Goal: Task Accomplishment & Management: Complete application form

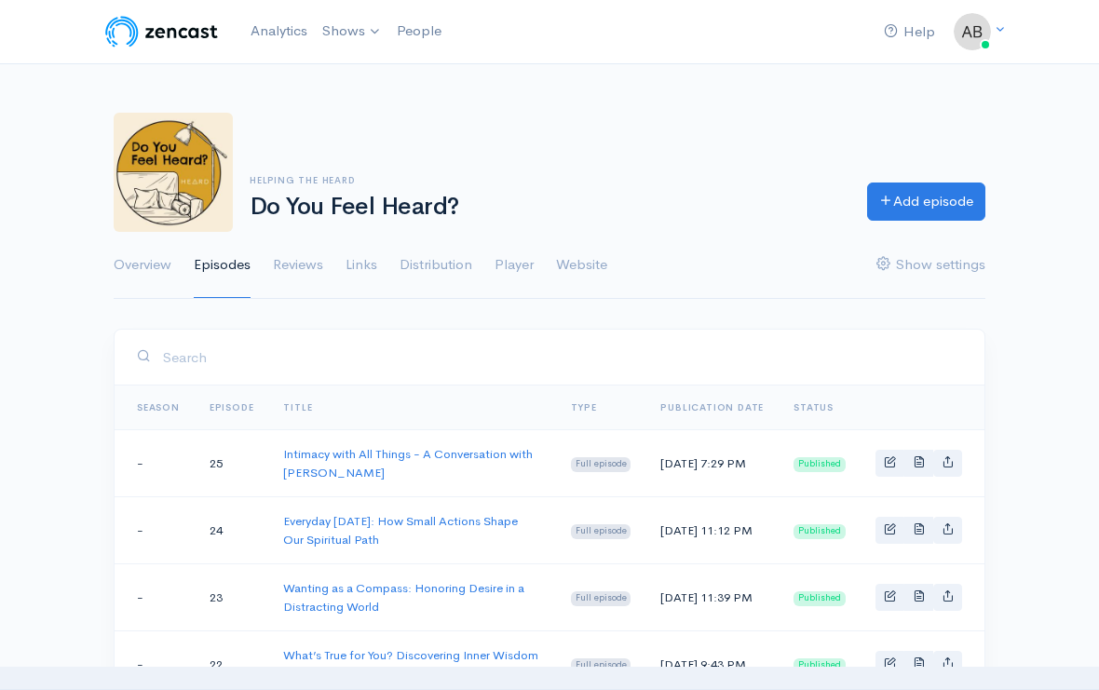
click at [965, 203] on link "Add episode" at bounding box center [926, 202] width 118 height 38
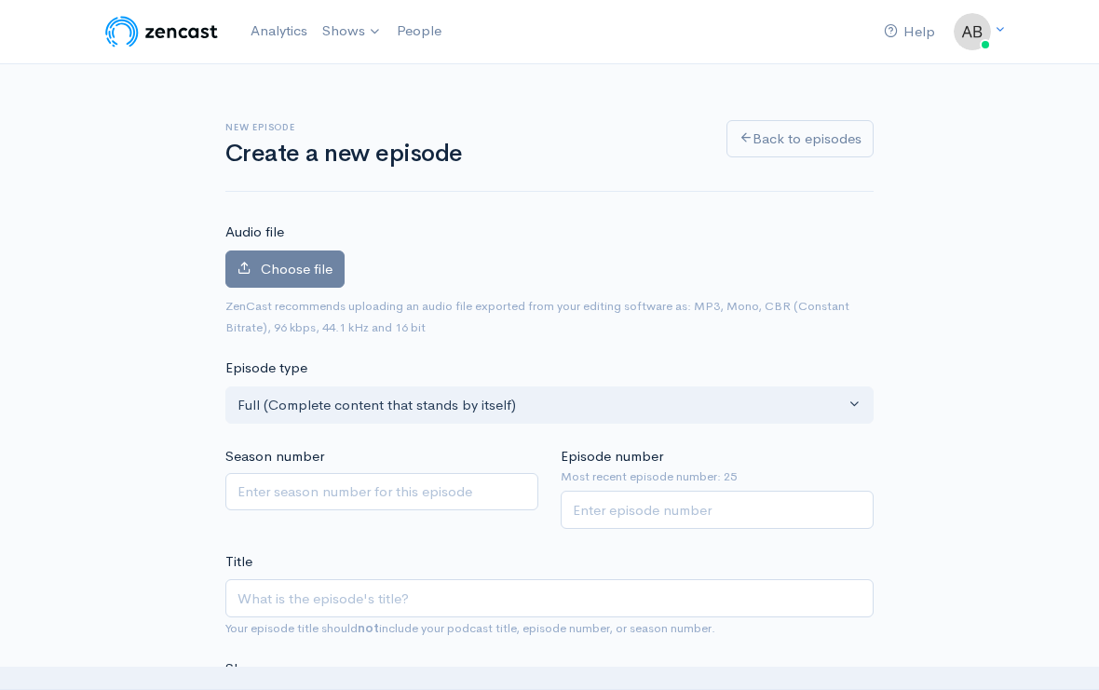
click at [272, 265] on span "Choose file" at bounding box center [297, 269] width 72 height 18
click at [0, 0] on input "Choose file" at bounding box center [0, 0] width 0 height 0
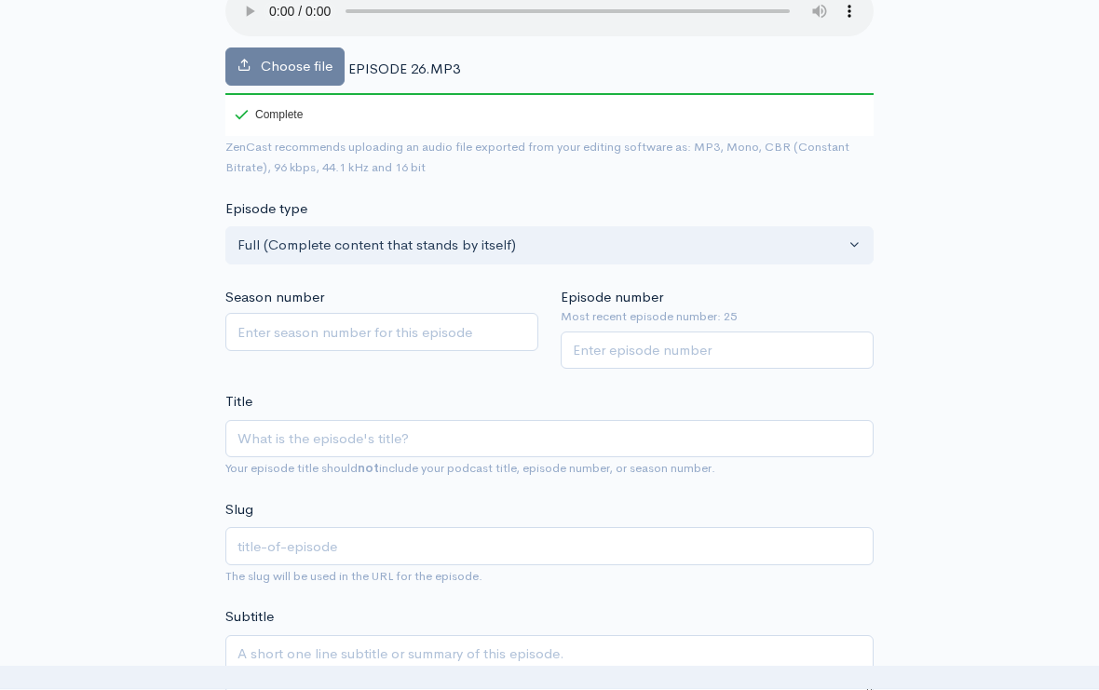
scroll to position [264, 0]
click at [628, 331] on input "Episode number" at bounding box center [717, 350] width 313 height 38
type input "26"
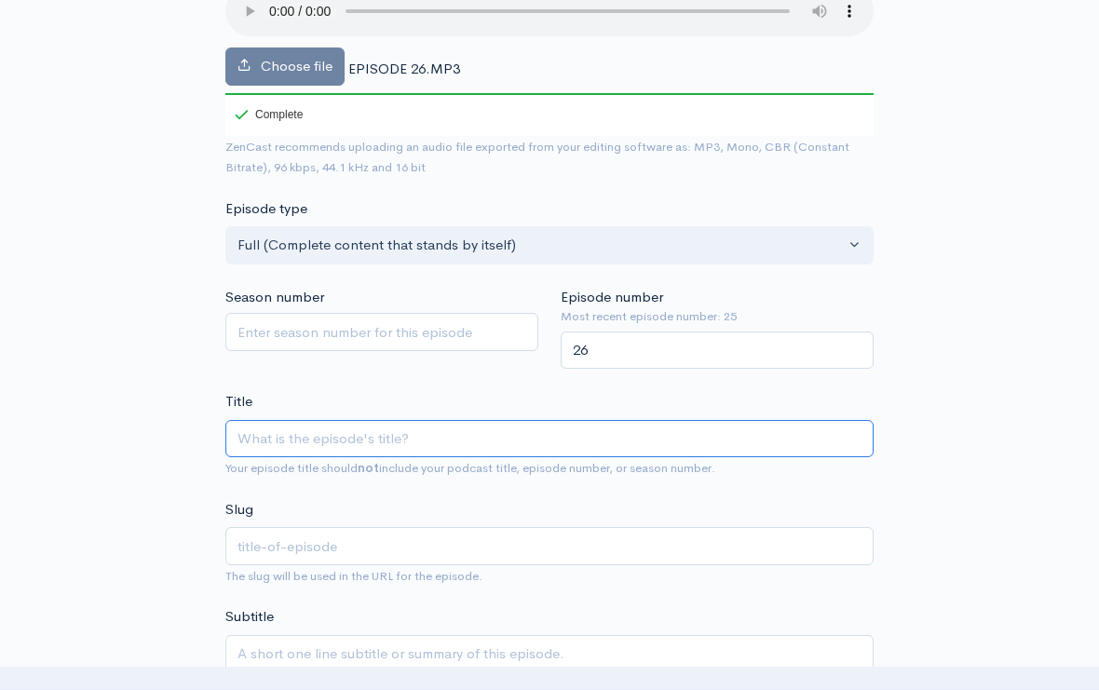
click at [649, 420] on input "Title" at bounding box center [549, 439] width 648 height 38
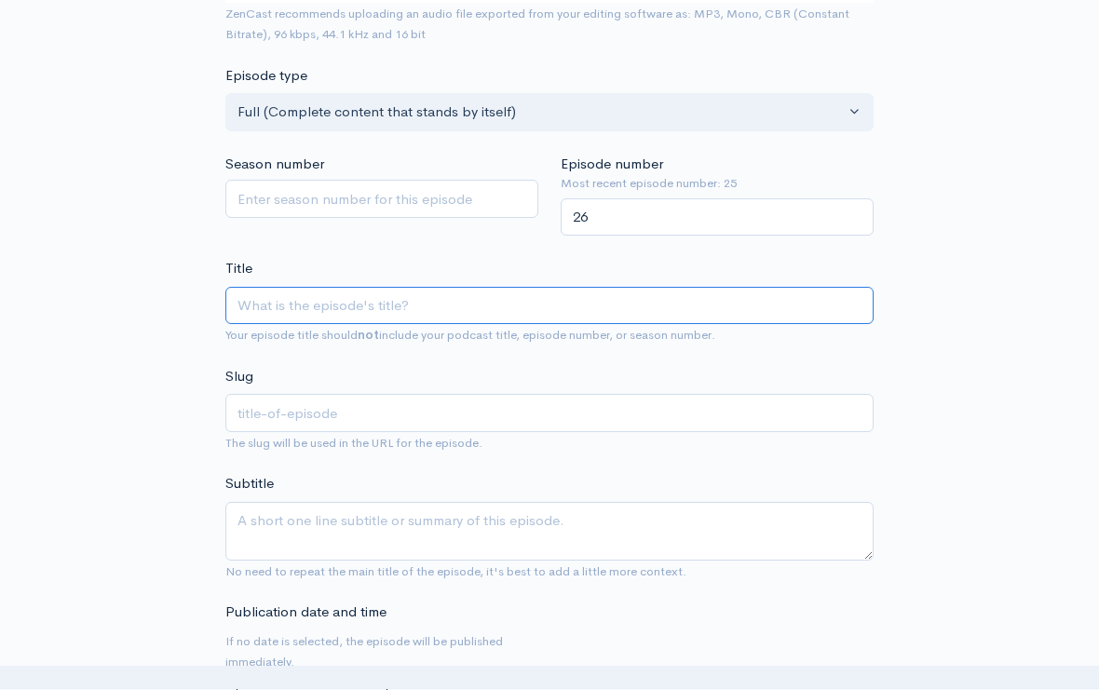
scroll to position [427, 0]
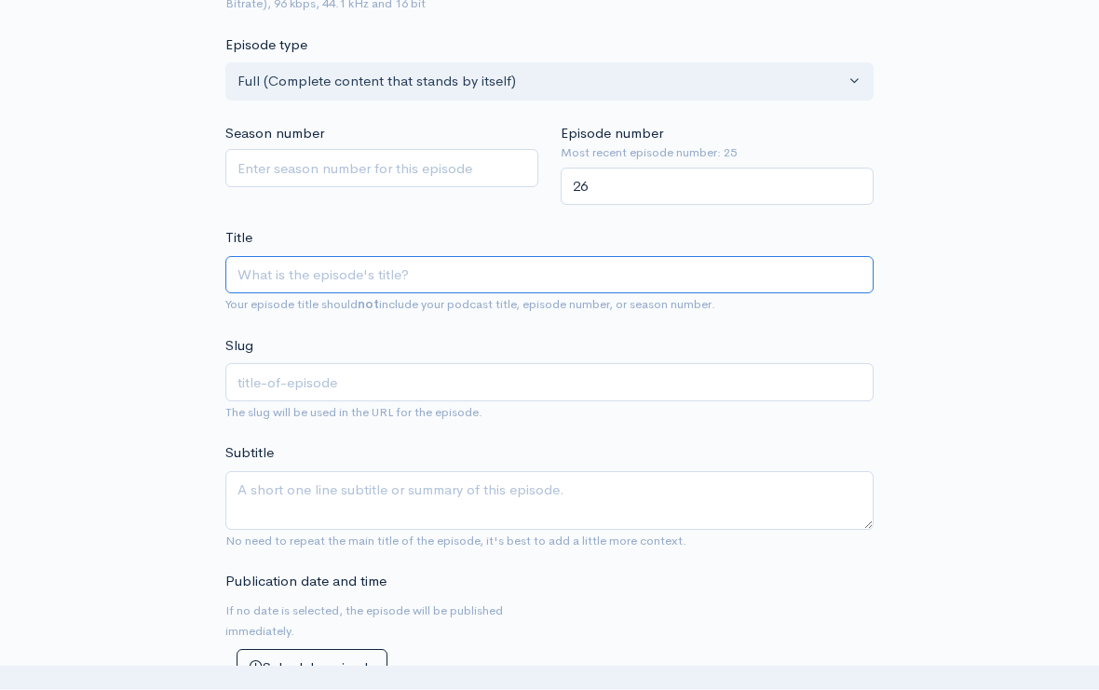
paste input "How Compassion Transforms Fear and Suffering with RamDev Dale Borglum"
type input "How Compassion Transforms Fear and Suffering with RamDev Dale Borglum"
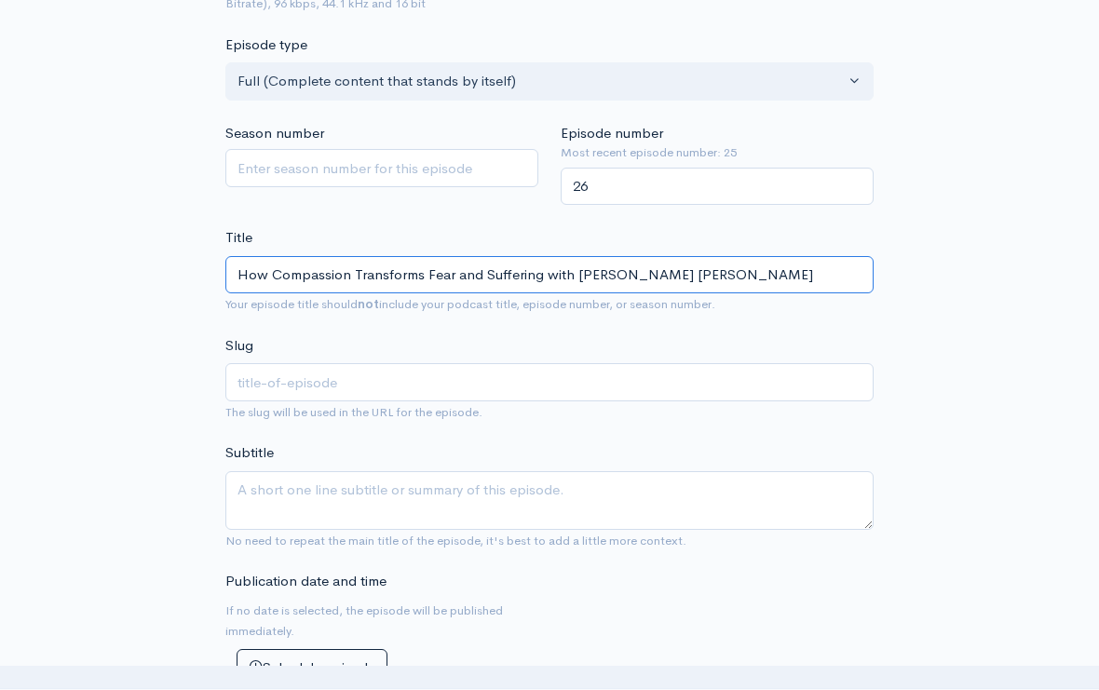
scroll to position [428, 0]
type input "how-compassion-transforms-fear-and-suffering-with-ramdev-dale-borglum"
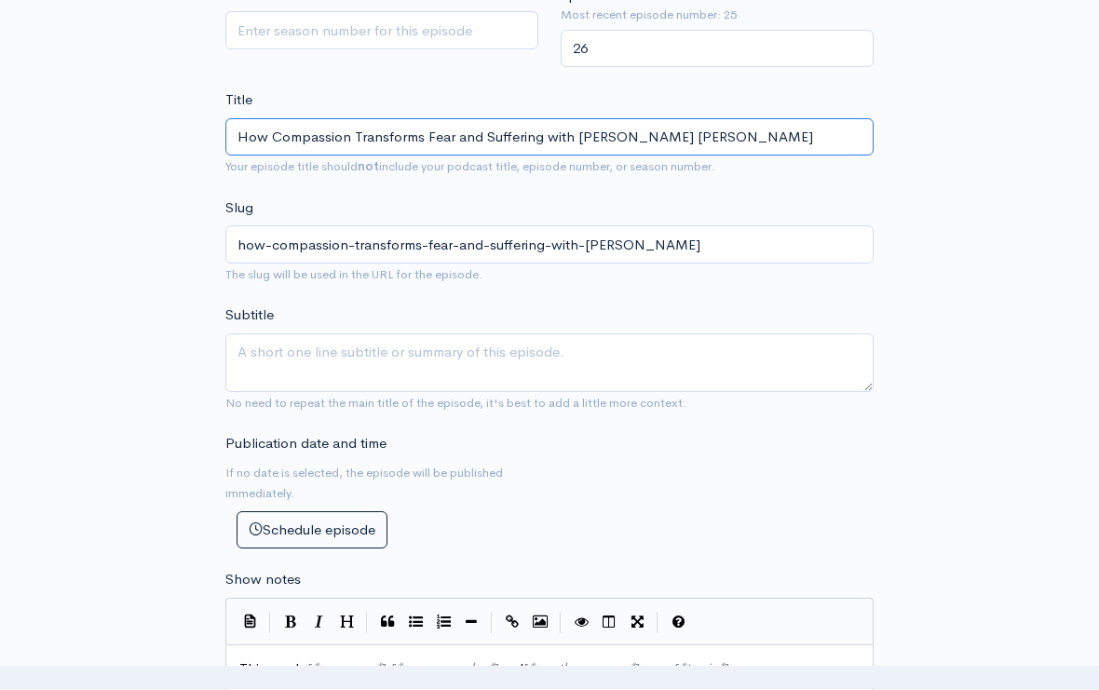
scroll to position [567, 0]
type input "How Compassion Transforms Fear and Suffering with RamDev Dale Borglum"
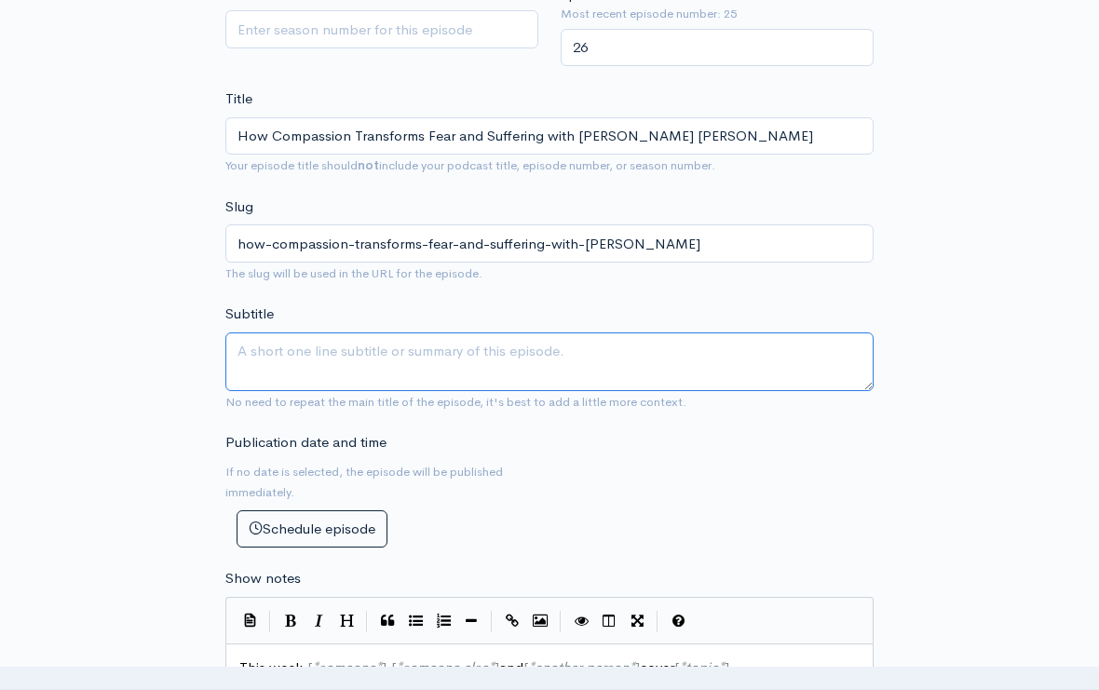
click at [637, 342] on textarea "Subtitle" at bounding box center [549, 361] width 648 height 59
paste textarea "In this profound conversation, RamDev Dale Borglum joins Derrick Jones and Ian …"
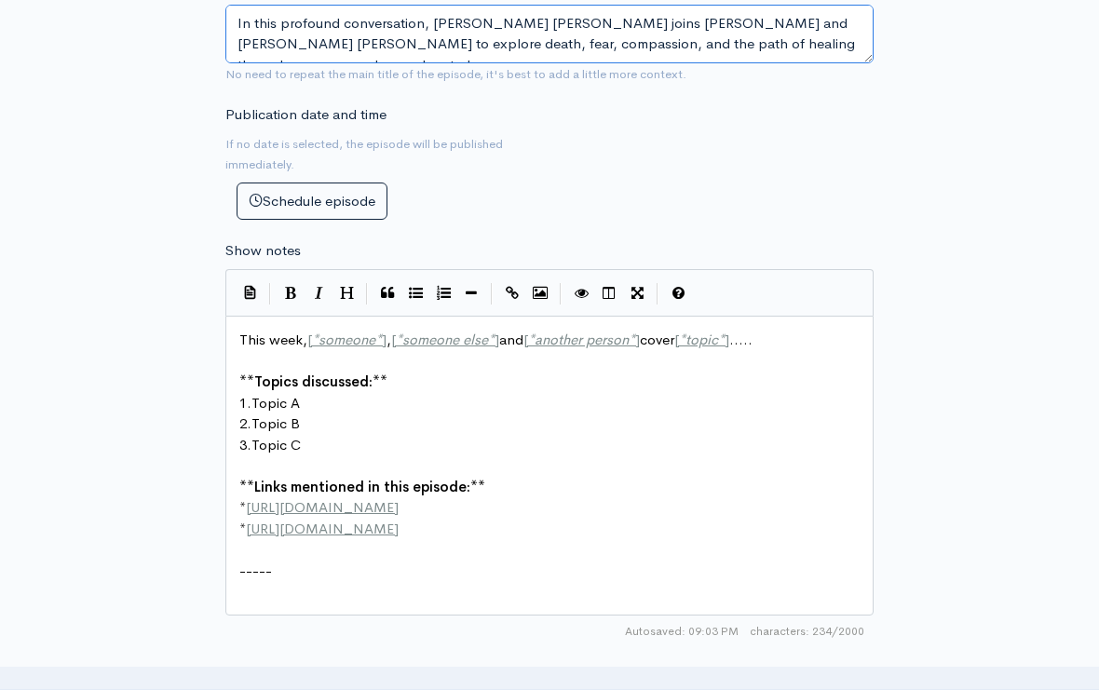
scroll to position [871, 0]
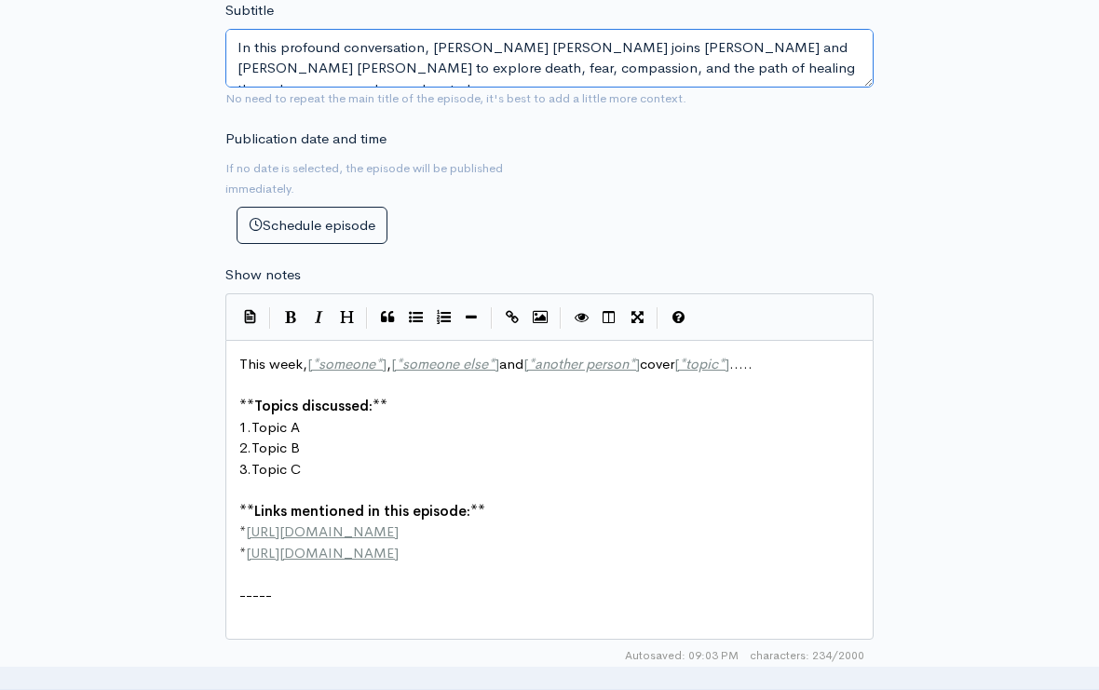
type textarea "In this profound conversation, RamDev Dale Borglum joins Derrick Jones and Ian …"
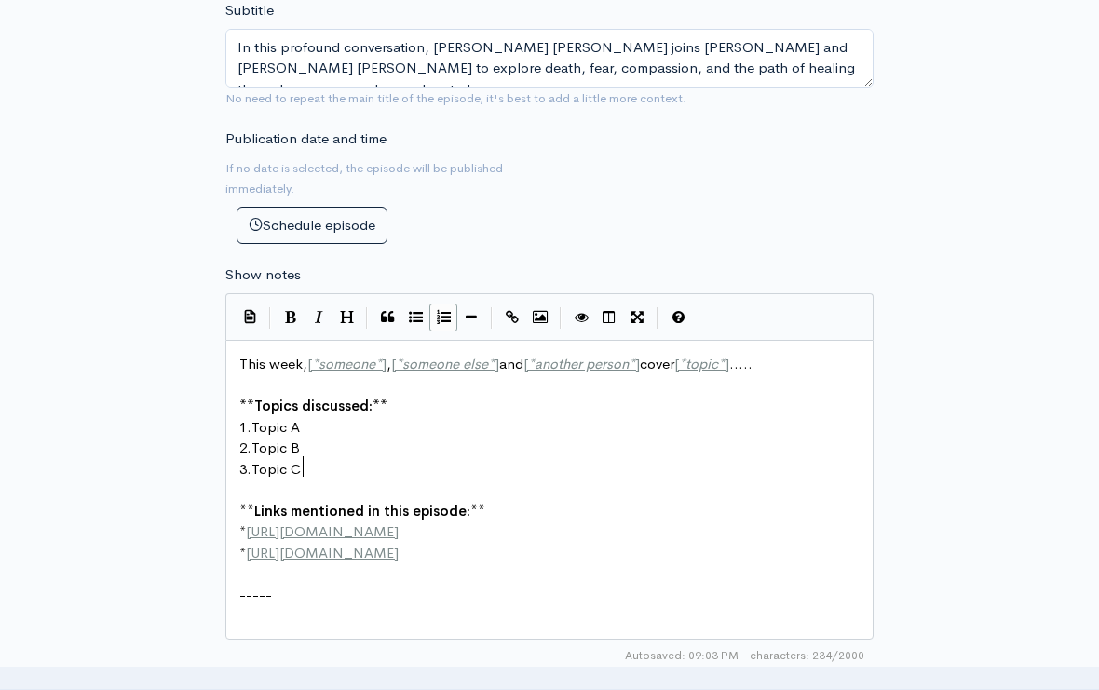
scroll to position [10, 0]
type textarea "This week, [*someone*], [*someone else*] and [*another person*] cover [*topic*]…"
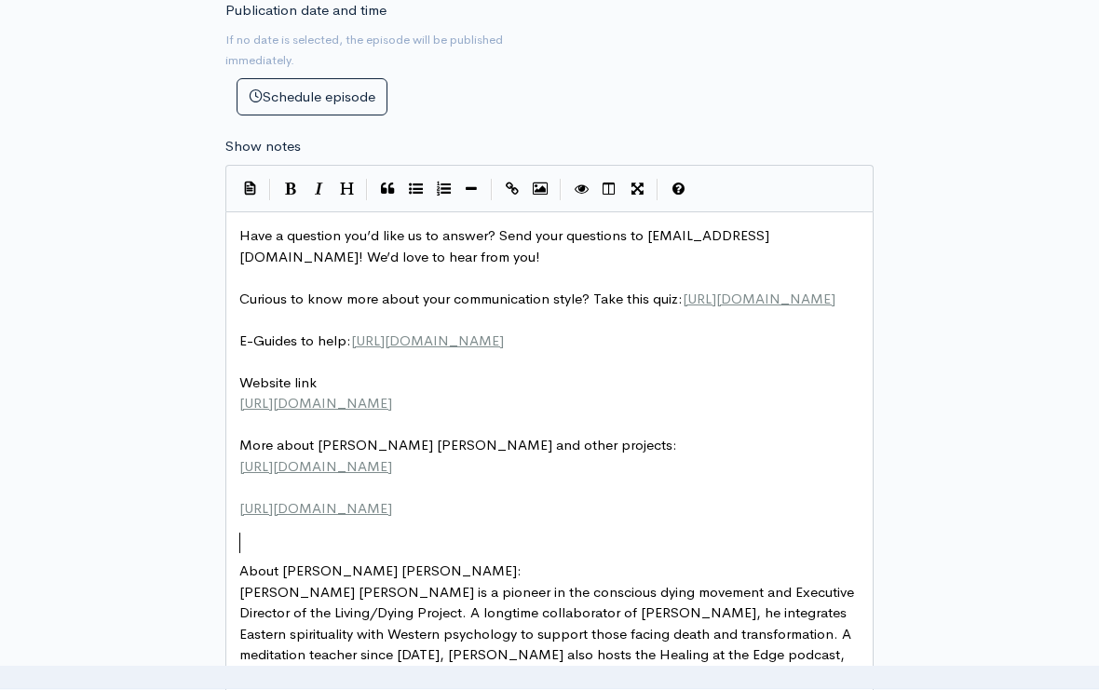
scroll to position [999, 0]
type textarea "——"
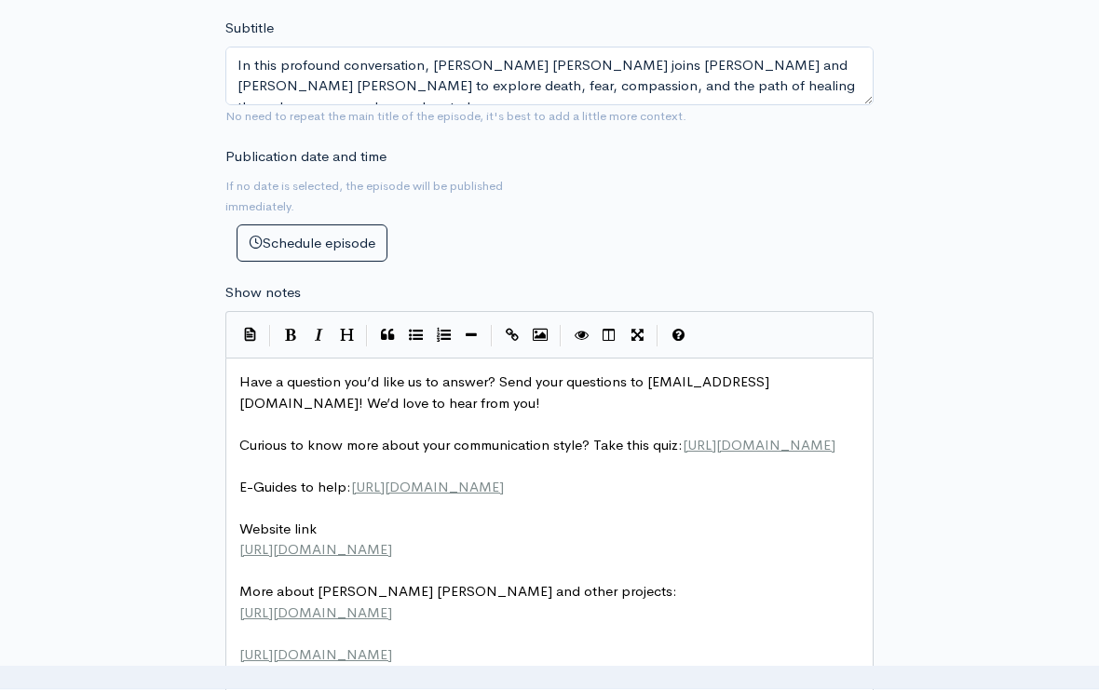
type textarea "——"
click at [460, 322] on button "Insert Horizontal Line" at bounding box center [471, 336] width 28 height 28
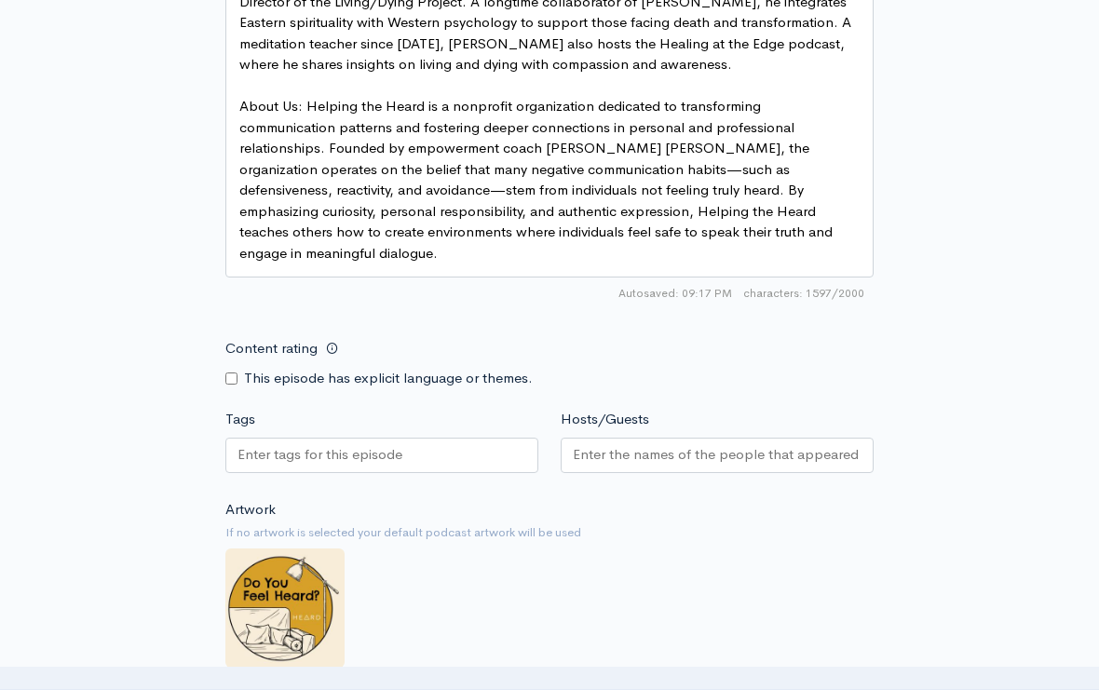
scroll to position [1632, 0]
click at [237, 372] on input "Content rating" at bounding box center [231, 378] width 12 height 12
checkbox input "true"
click at [465, 437] on div at bounding box center [381, 454] width 313 height 35
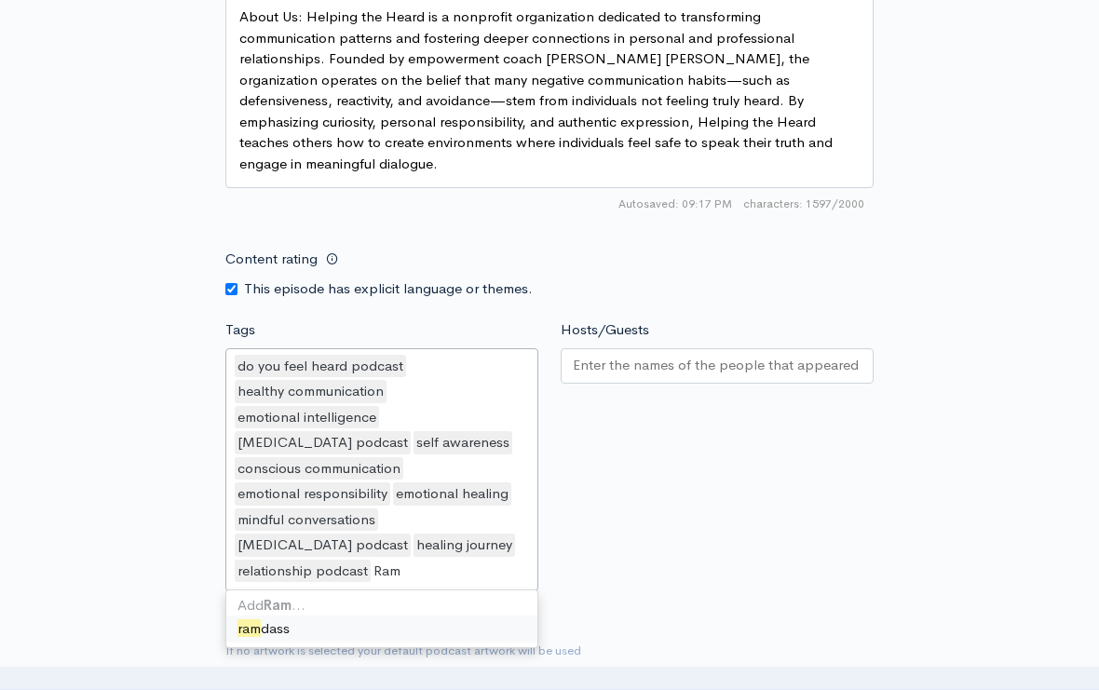
scroll to position [0, 0]
type input "RamDev"
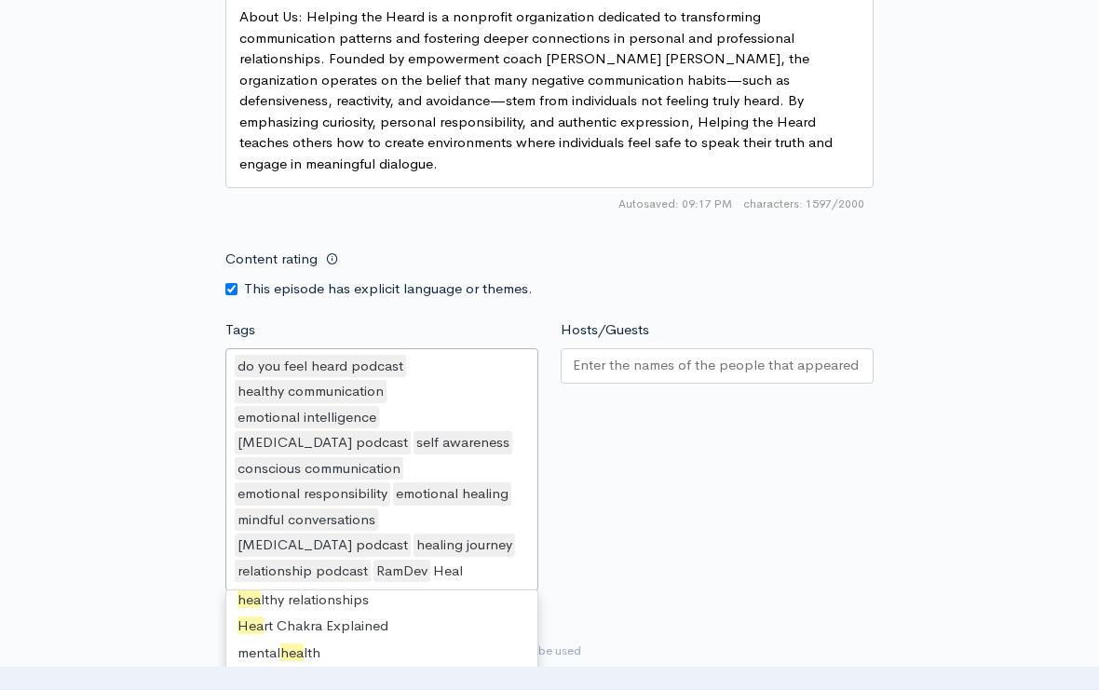
scroll to position [25, 0]
type input "Healing"
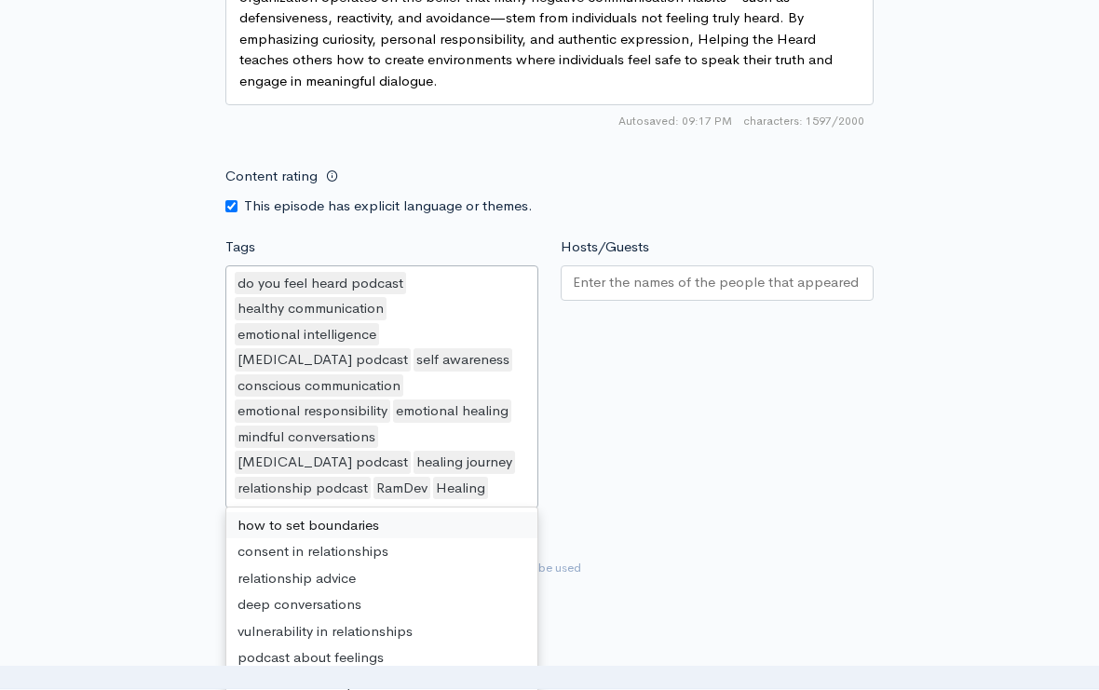
scroll to position [1800, 0]
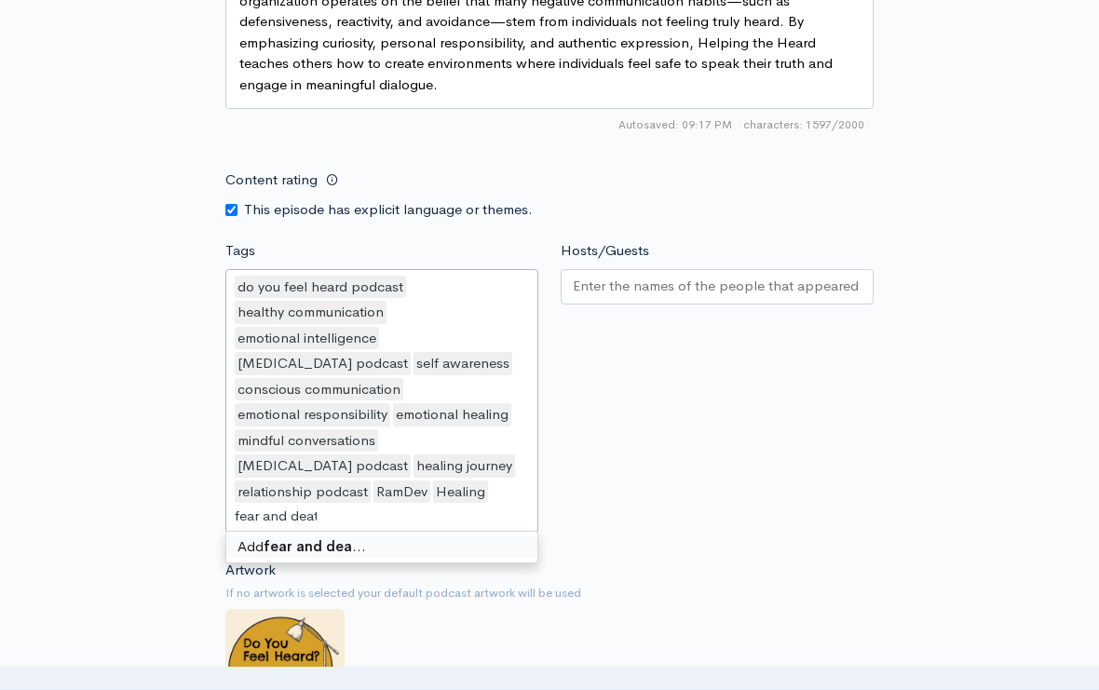
type input "fear and death"
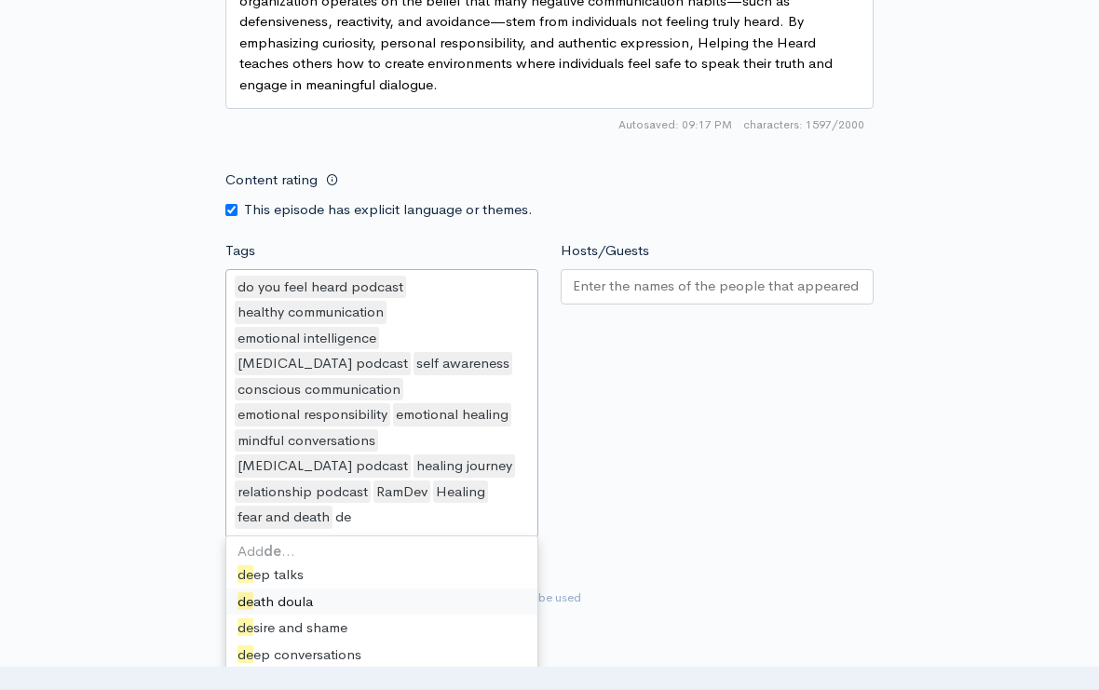
type input "d"
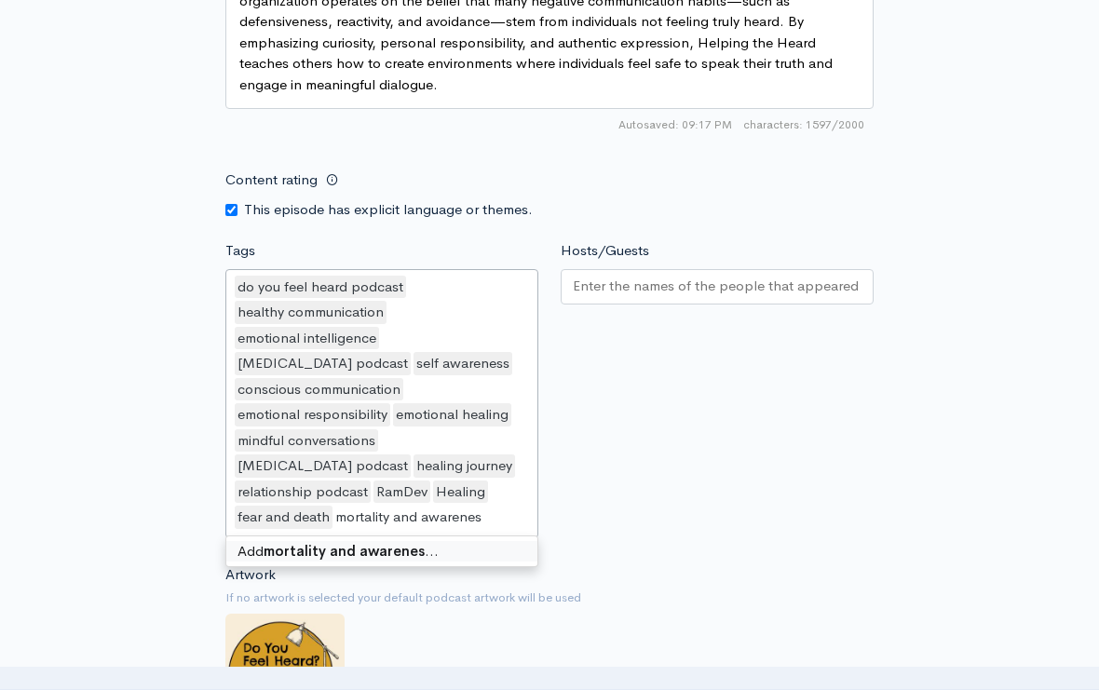
type input "mortality and awareness"
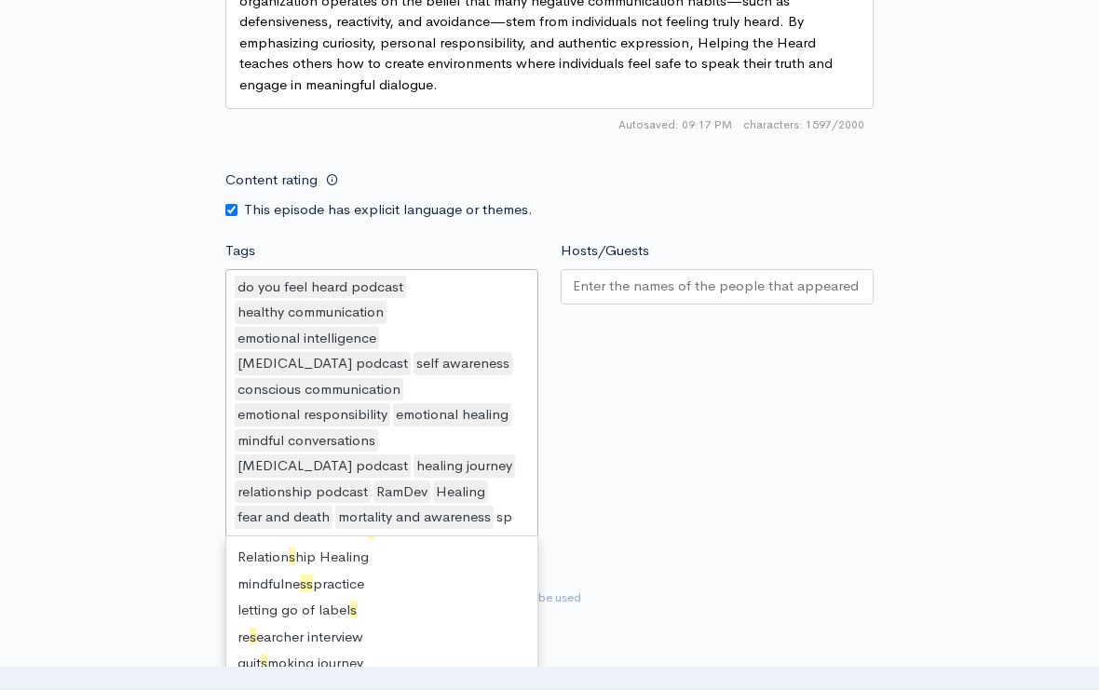
scroll to position [25, 0]
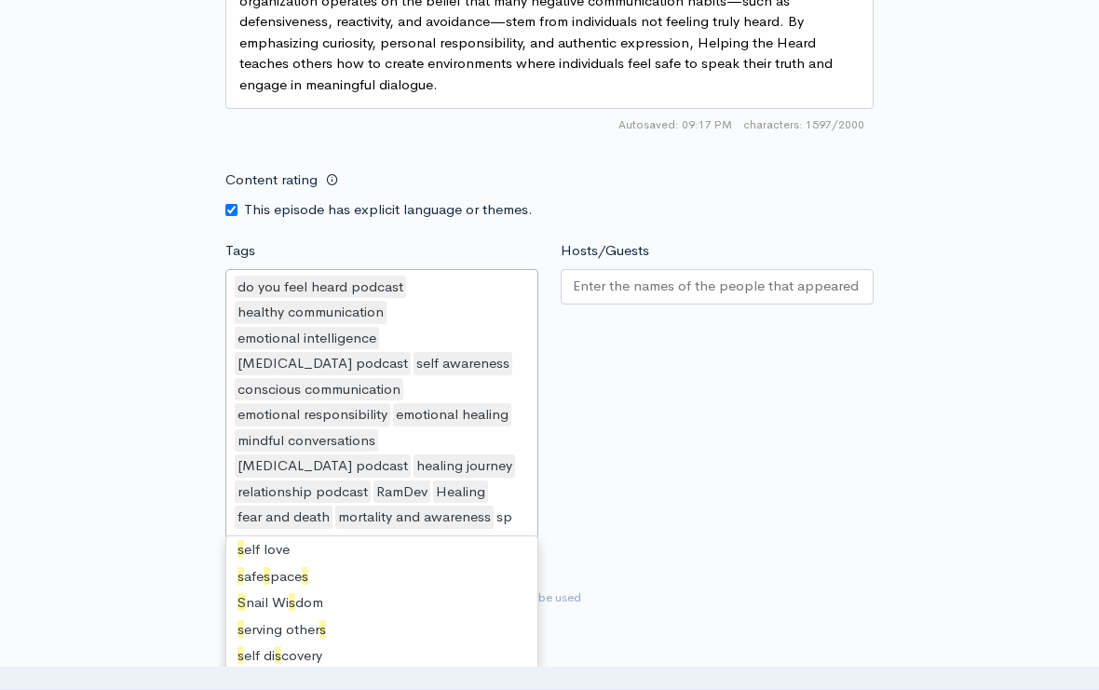
type input "spi"
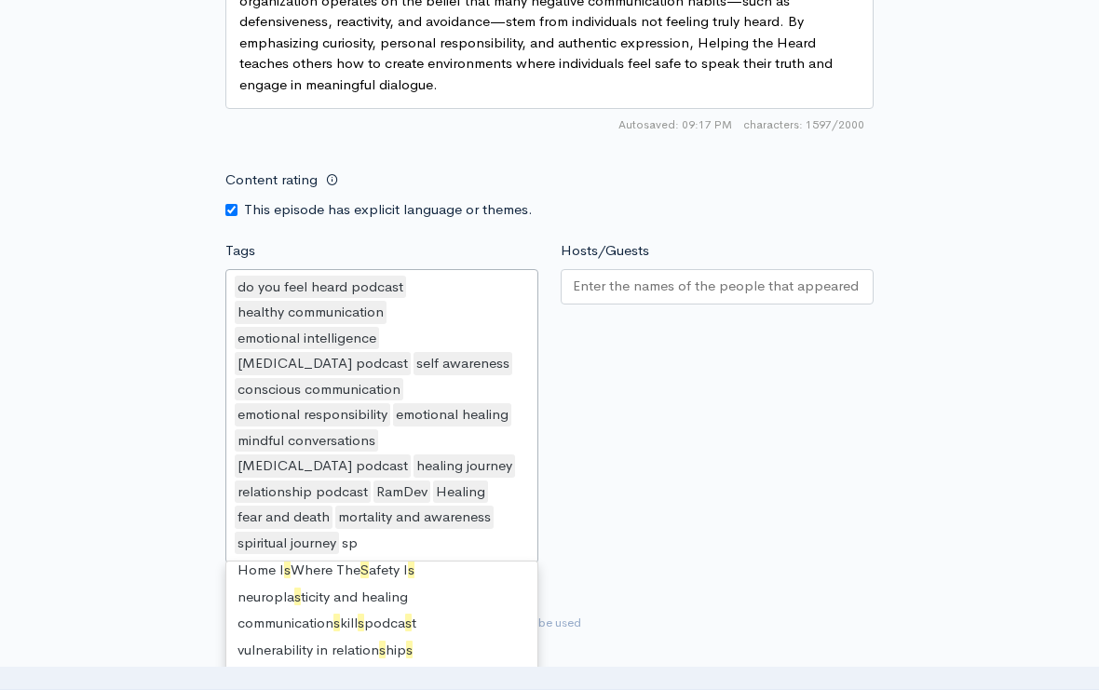
scroll to position [52, 0]
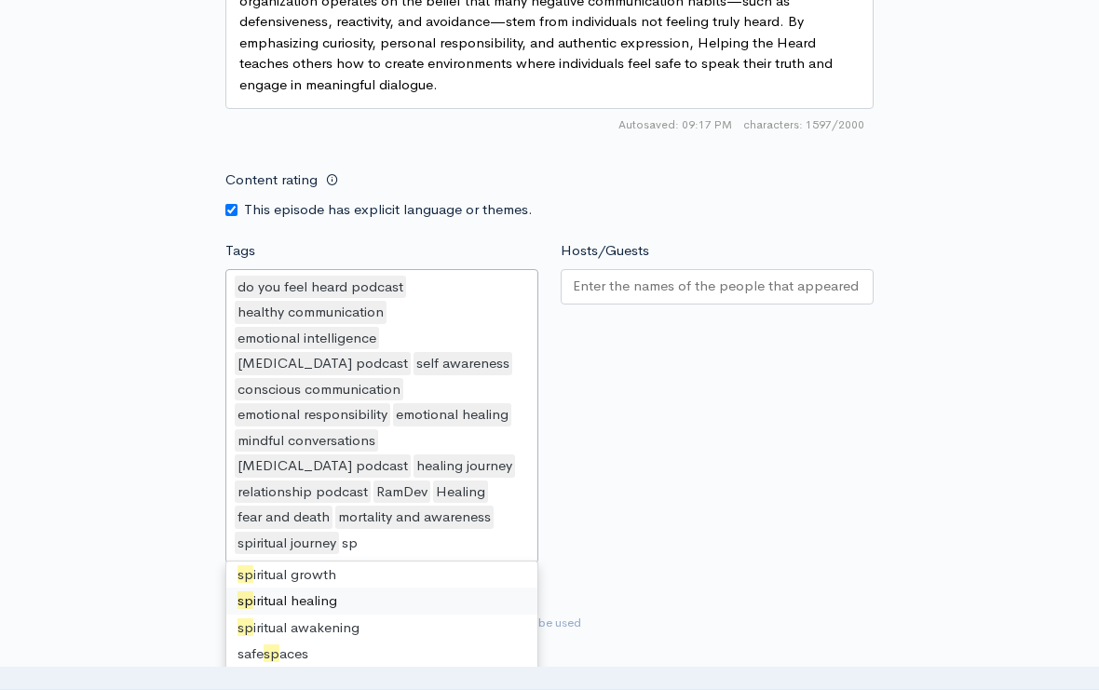
type input "spi"
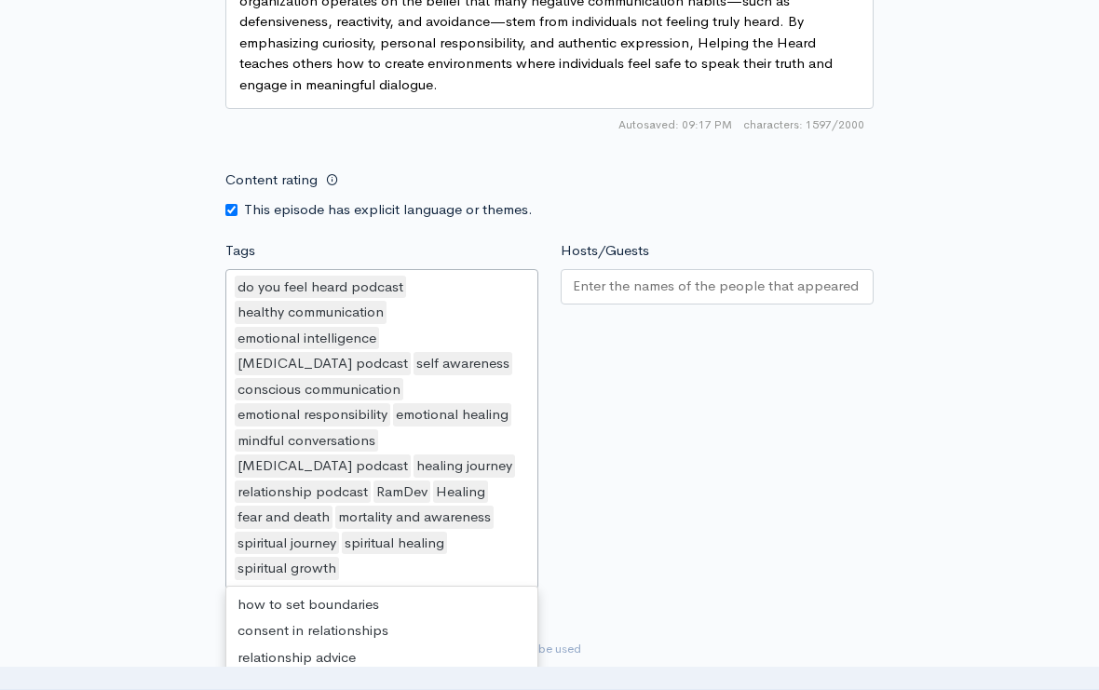
scroll to position [2617, 0]
click at [697, 431] on div "Hosts/Guests" at bounding box center [716, 417] width 335 height 355
click at [669, 276] on input "Hosts/Guests" at bounding box center [717, 286] width 289 height 21
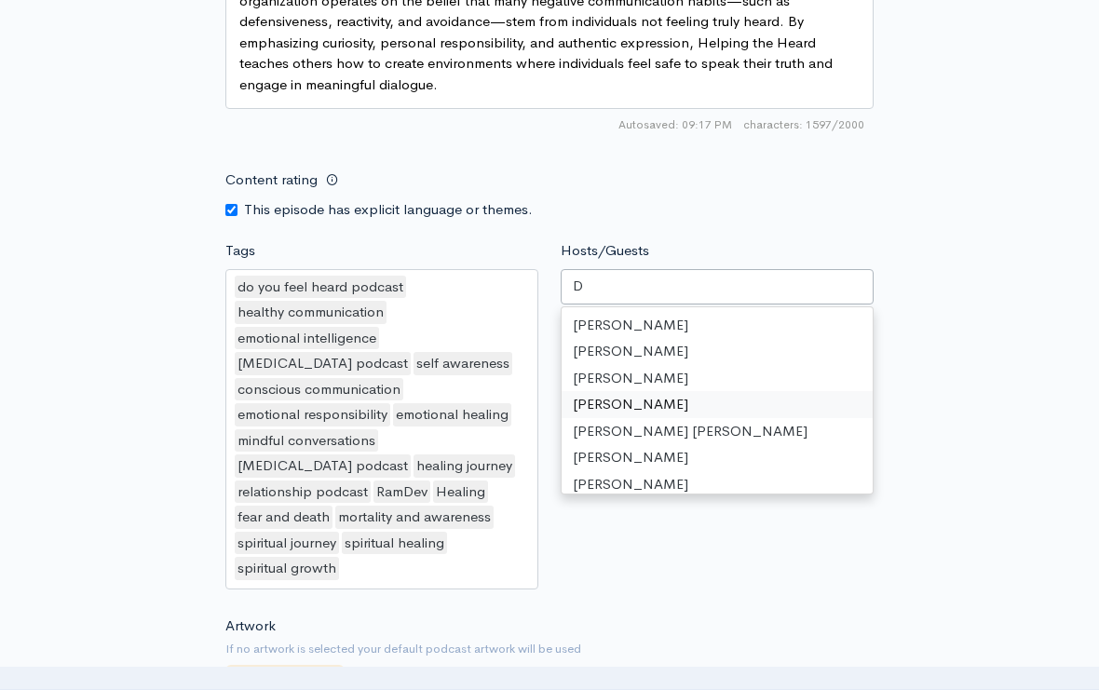
type input "DE"
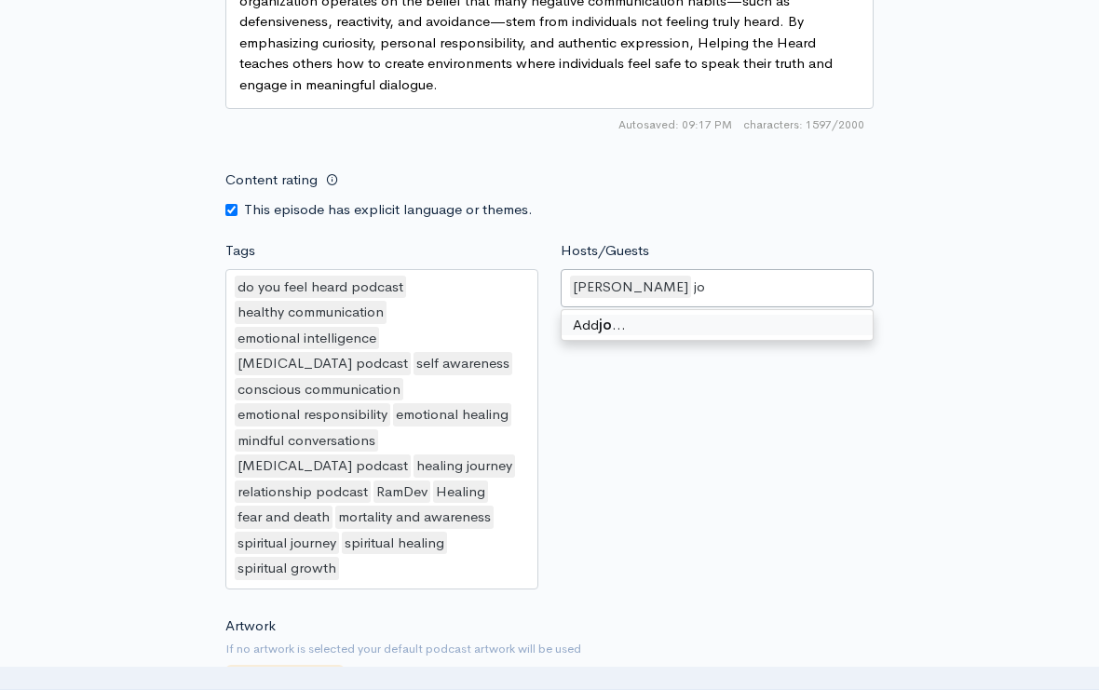
type input "j"
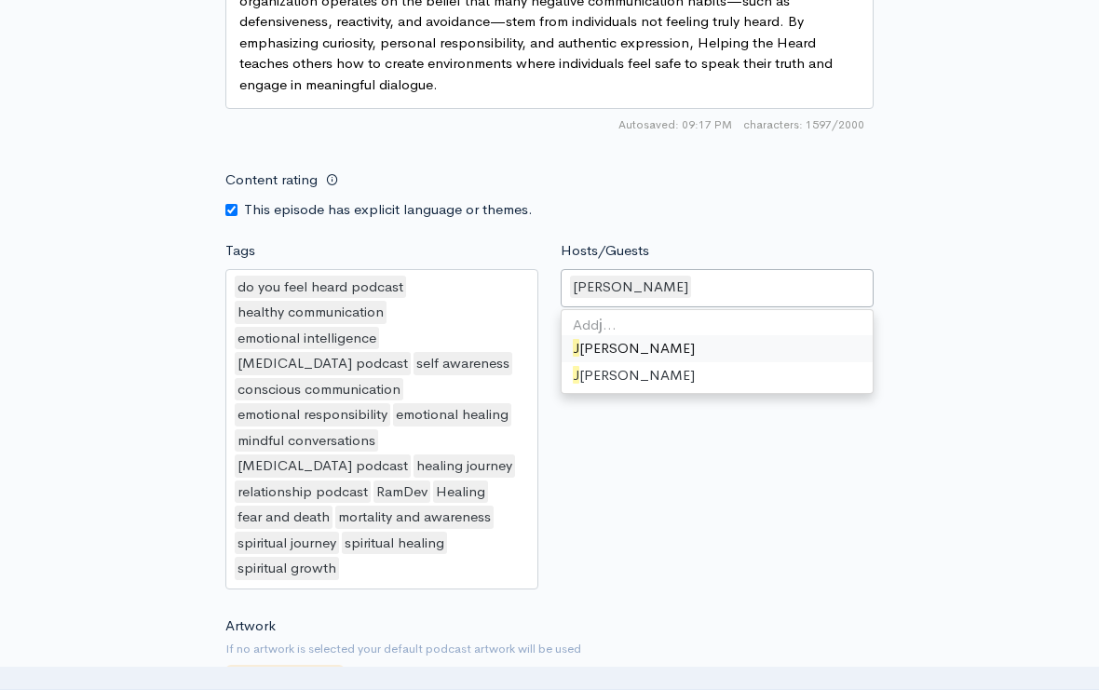
scroll to position [36, 0]
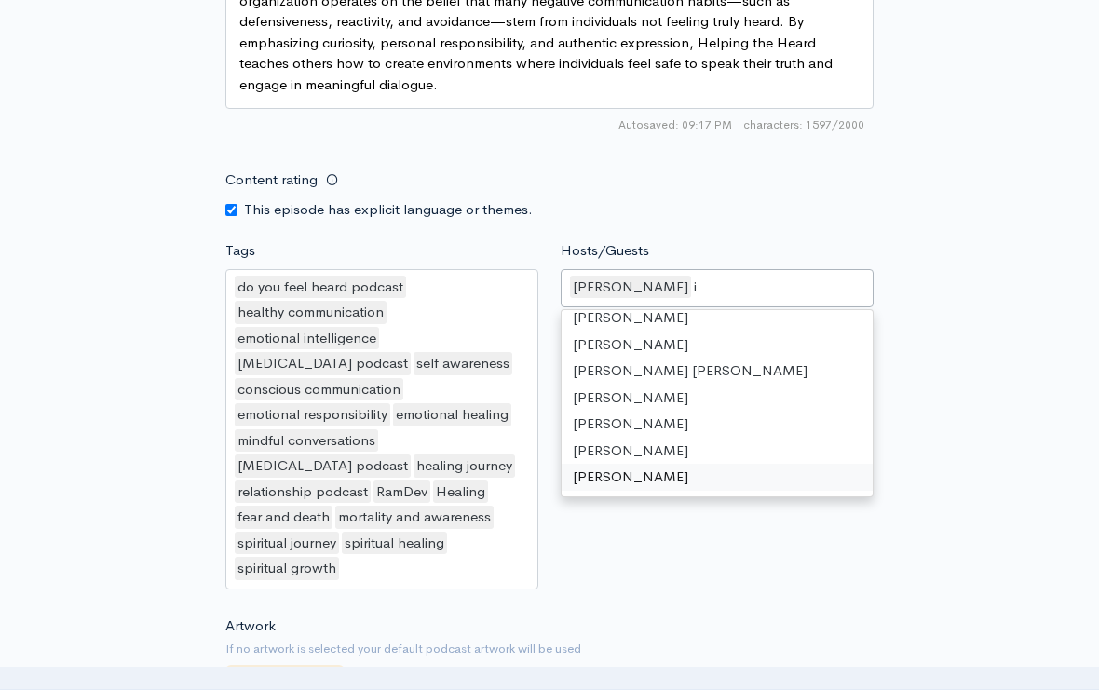
type input "ia"
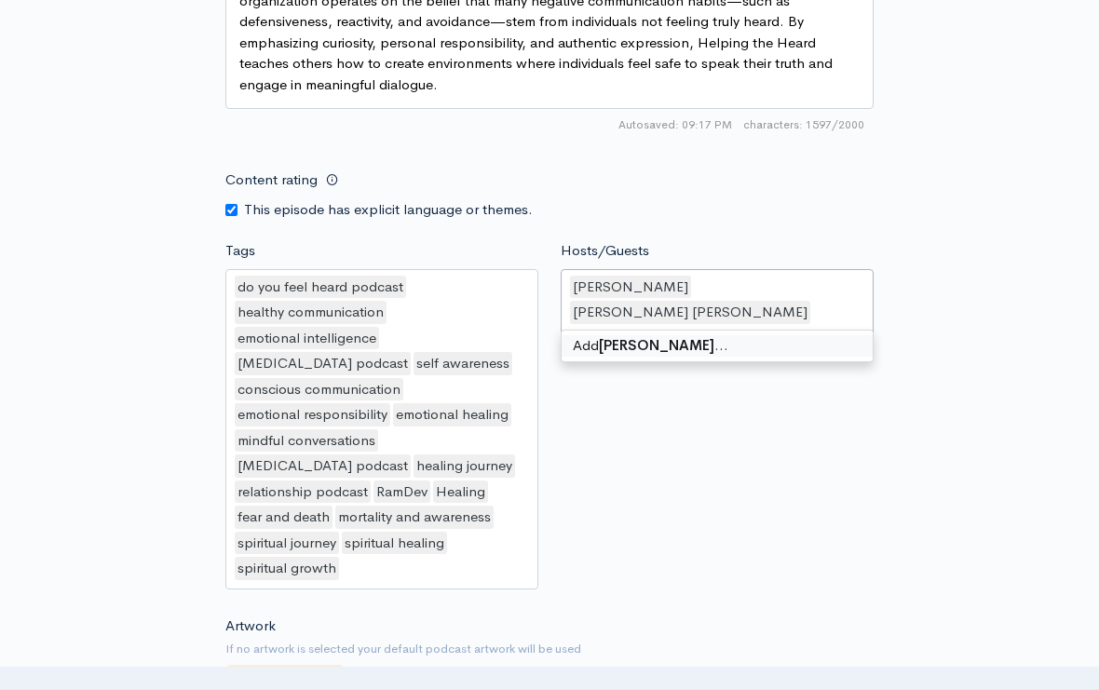
type input "RamDev Dale Borglum"
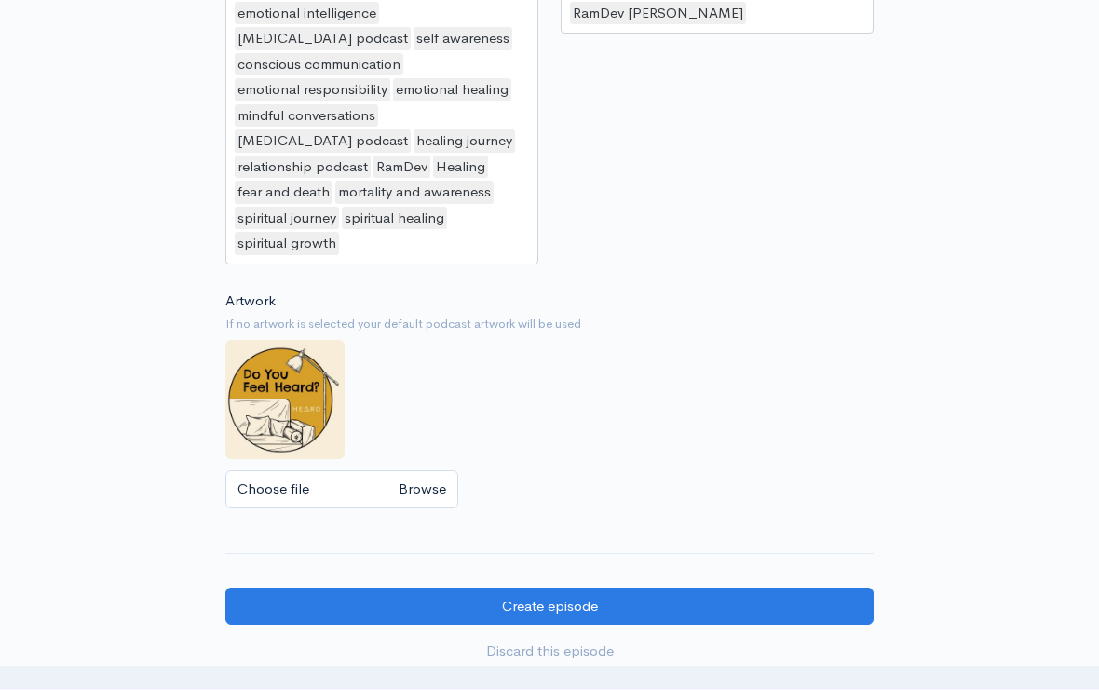
scroll to position [2126, 0]
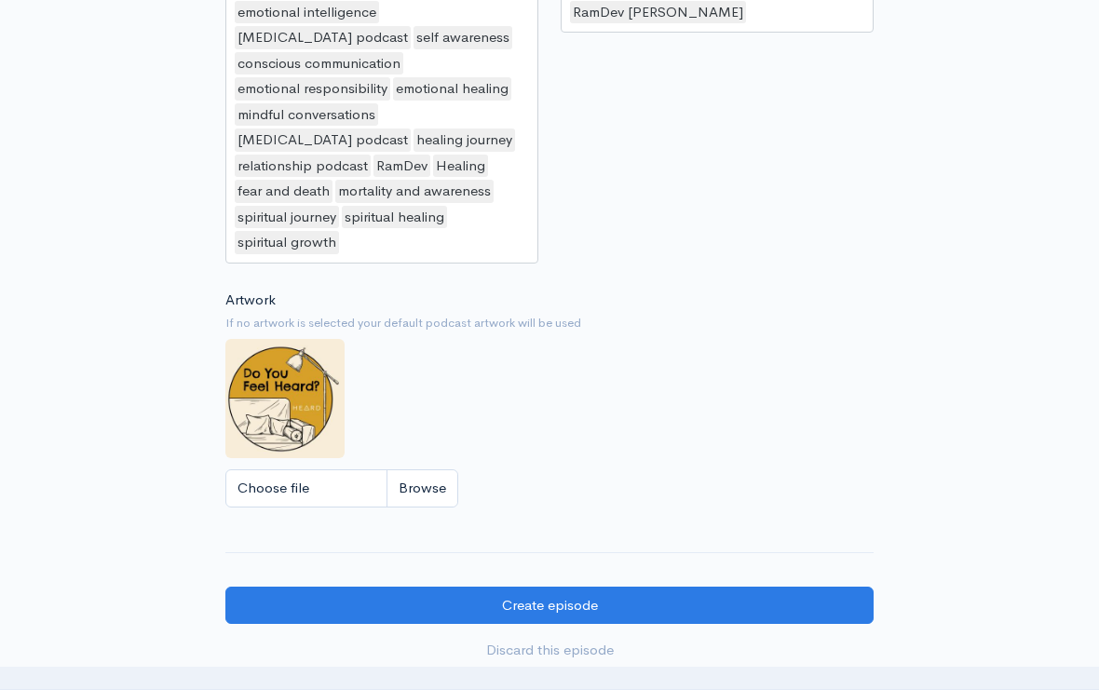
click at [689, 587] on input "Create episode" at bounding box center [549, 606] width 648 height 38
